Goal: Use online tool/utility: Utilize a website feature to perform a specific function

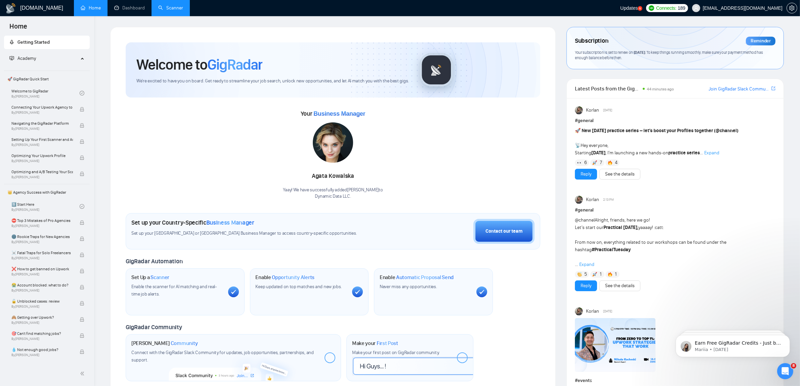
click at [158, 5] on link "Scanner" at bounding box center [170, 8] width 25 height 6
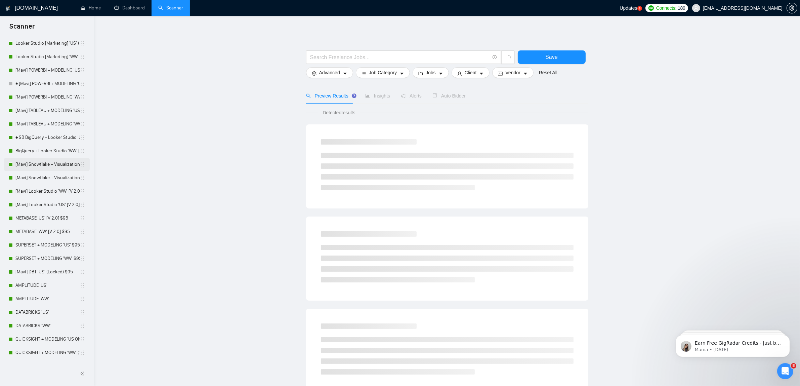
scroll to position [84, 0]
click at [27, 88] on link "[Mavi] POWERBI + MODELING 'US' [V. 3] $95" at bounding box center [47, 84] width 64 height 13
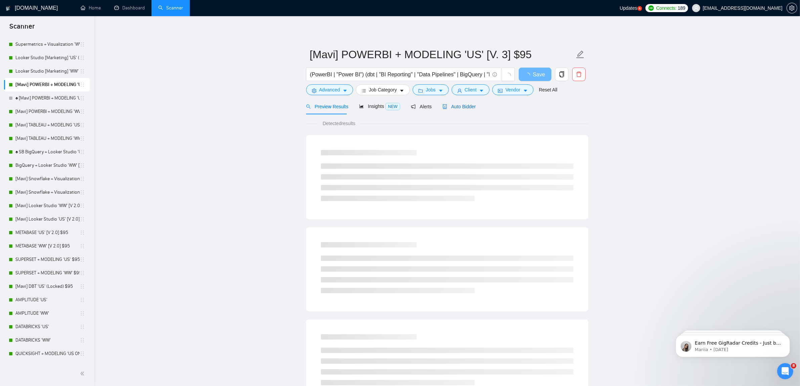
click at [459, 104] on span "Auto Bidder" at bounding box center [458, 106] width 33 height 5
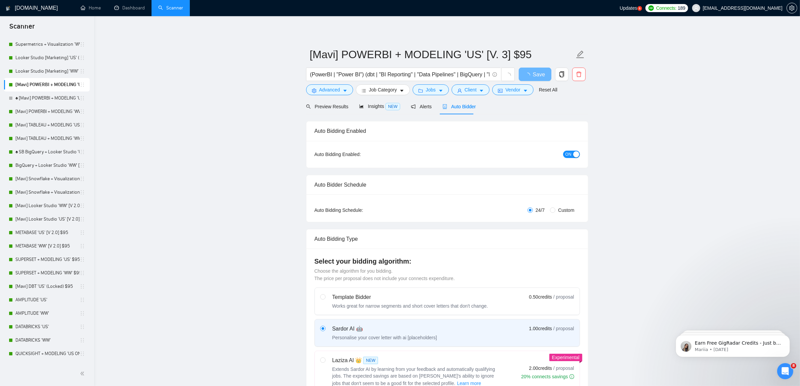
checkbox input "true"
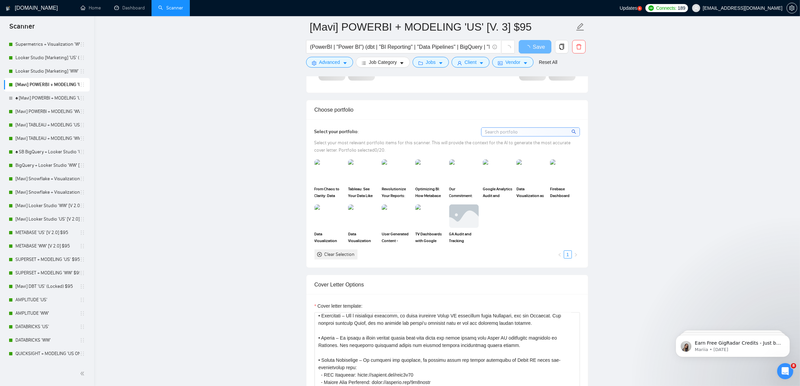
scroll to position [546, 0]
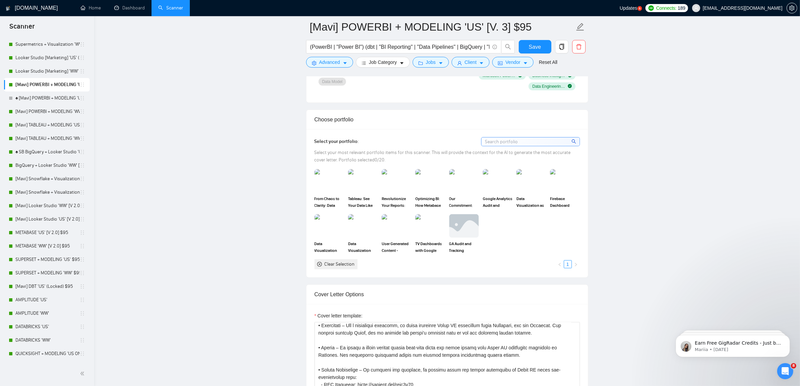
drag, startPoint x: 264, startPoint y: 96, endPoint x: 640, endPoint y: 300, distance: 427.5
click at [0, 0] on div "1119x606 frames : 0 0 / 12 secs" at bounding box center [0, 0] width 0 height 0
click at [0, 0] on icon at bounding box center [0, 0] width 0 height 0
click at [0, 0] on div "1119x606" at bounding box center [0, 0] width 0 height 0
click at [0, 0] on img at bounding box center [0, 0] width 0 height 0
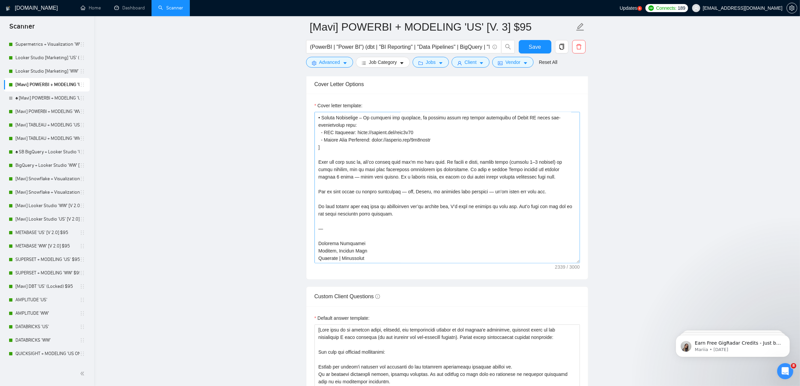
scroll to position [113, 0]
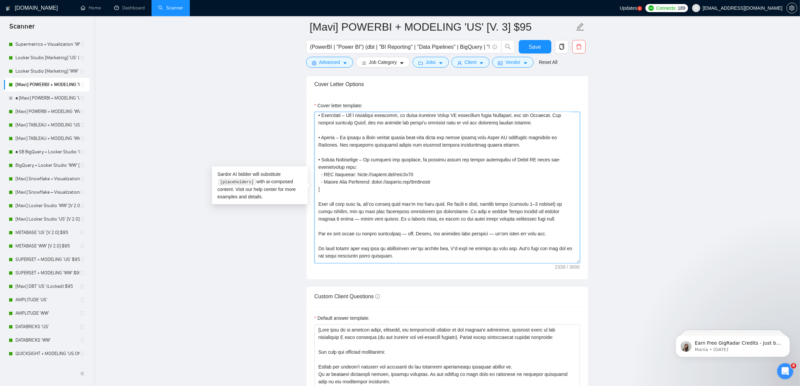
drag, startPoint x: 432, startPoint y: 174, endPoint x: 360, endPoint y: 174, distance: 72.2
click at [360, 174] on textarea "Cover letter template:" at bounding box center [446, 187] width 265 height 151
click at [365, 194] on textarea "Cover letter template:" at bounding box center [446, 187] width 265 height 151
